Goal: Communication & Community: Share content

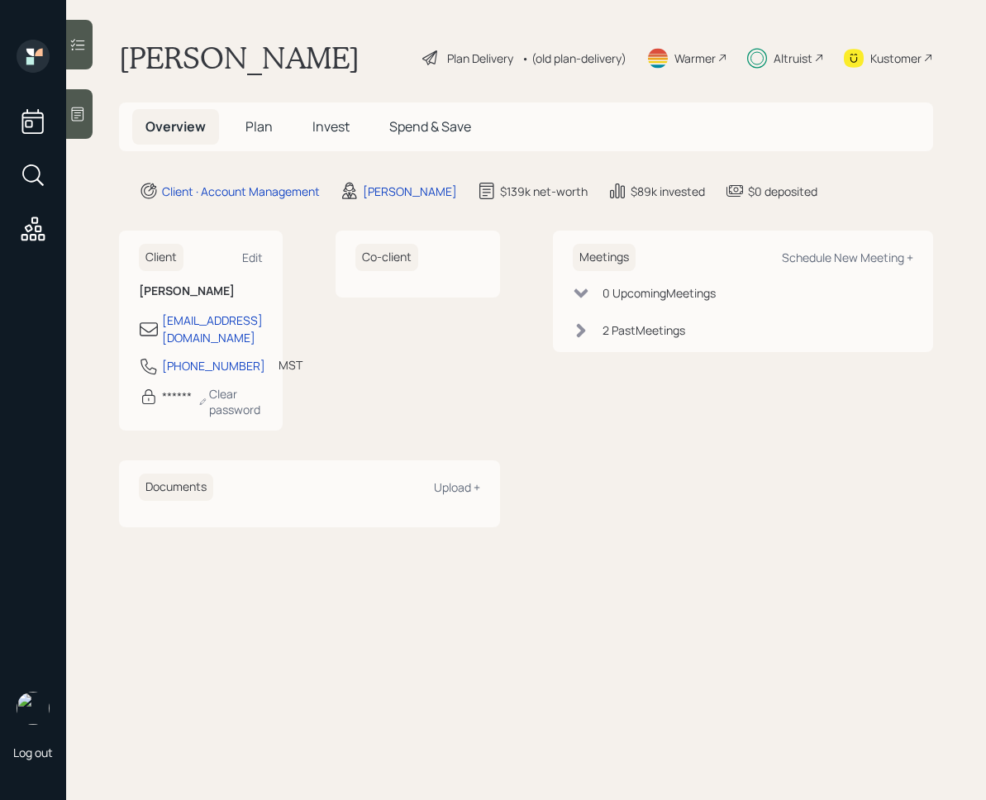
click at [328, 106] on div "Overview Plan Invest Spend & Save" at bounding box center [526, 126] width 814 height 49
click at [328, 124] on span "Invest" at bounding box center [330, 126] width 37 height 18
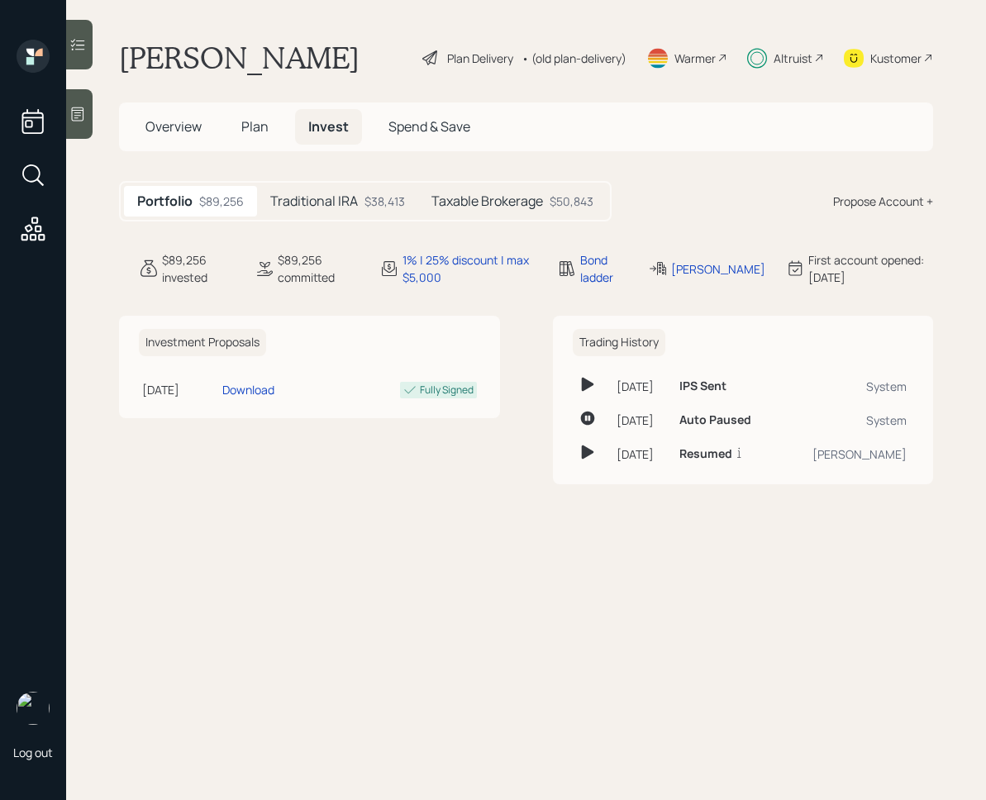
click at [701, 562] on main "[PERSON_NAME] Plan Delivery • (old plan-delivery) Warmer Altruist Kustomer Over…" at bounding box center [526, 400] width 920 height 800
click at [355, 208] on h5 "Traditional IRA" at bounding box center [314, 201] width 88 height 16
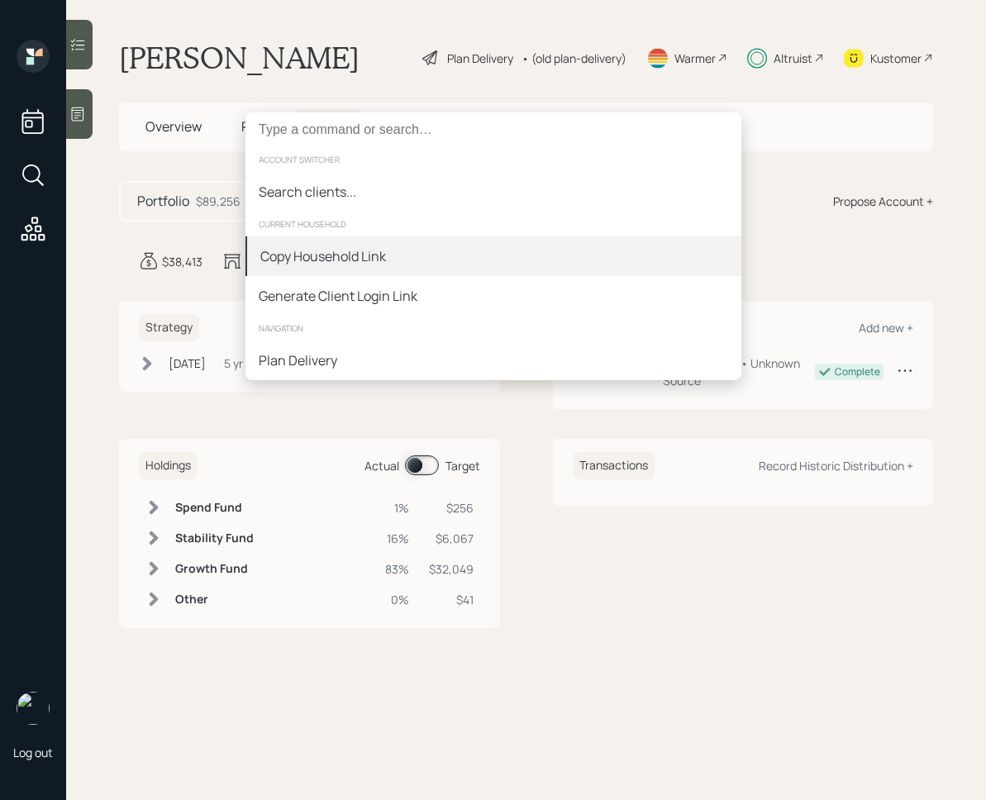
click at [378, 259] on div "Copy Household Link" at bounding box center [323, 256] width 126 height 20
